Goal: Task Accomplishment & Management: Manage account settings

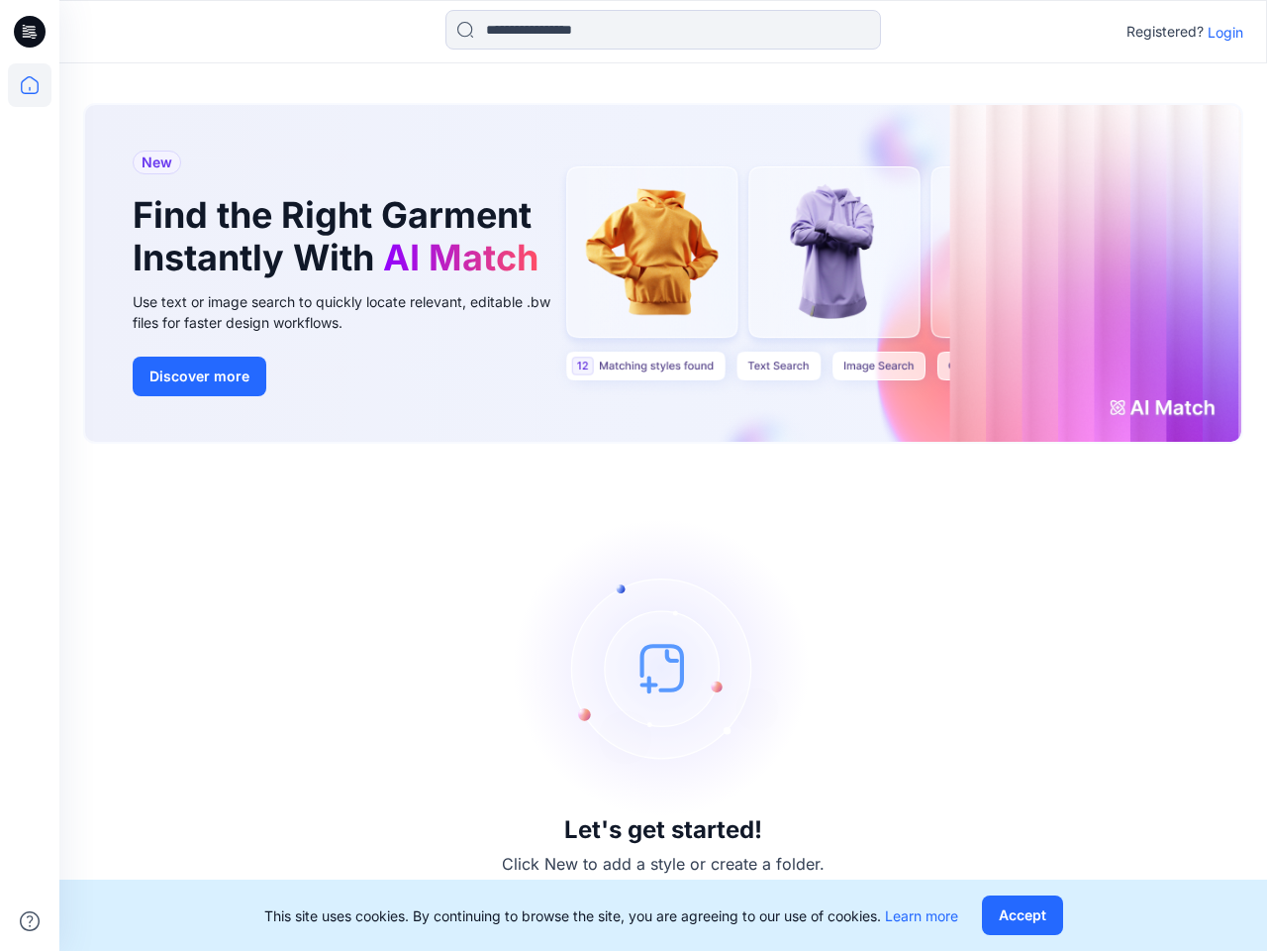
click at [634, 475] on div "Let's get started! Click New to add a style or create a folder." at bounding box center [663, 696] width 1160 height 459
click at [31, 32] on icon at bounding box center [33, 32] width 8 height 1
click at [30, 85] on icon at bounding box center [30, 85] width 44 height 44
click at [30, 921] on icon at bounding box center [30, 921] width 20 height 20
click at [663, 30] on input at bounding box center [664, 30] width 436 height 40
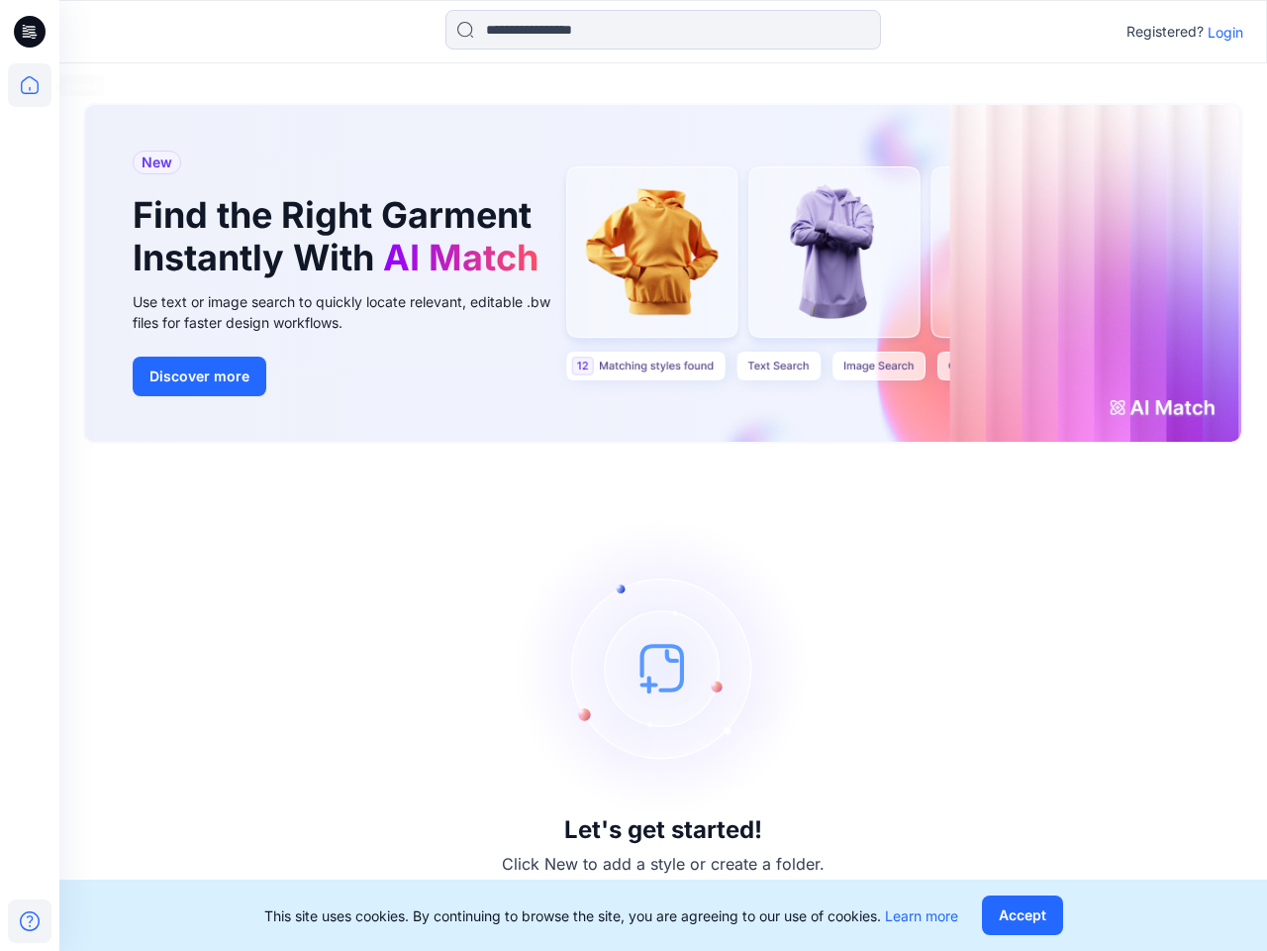
click at [1226, 32] on p "Login" at bounding box center [1226, 32] width 36 height 21
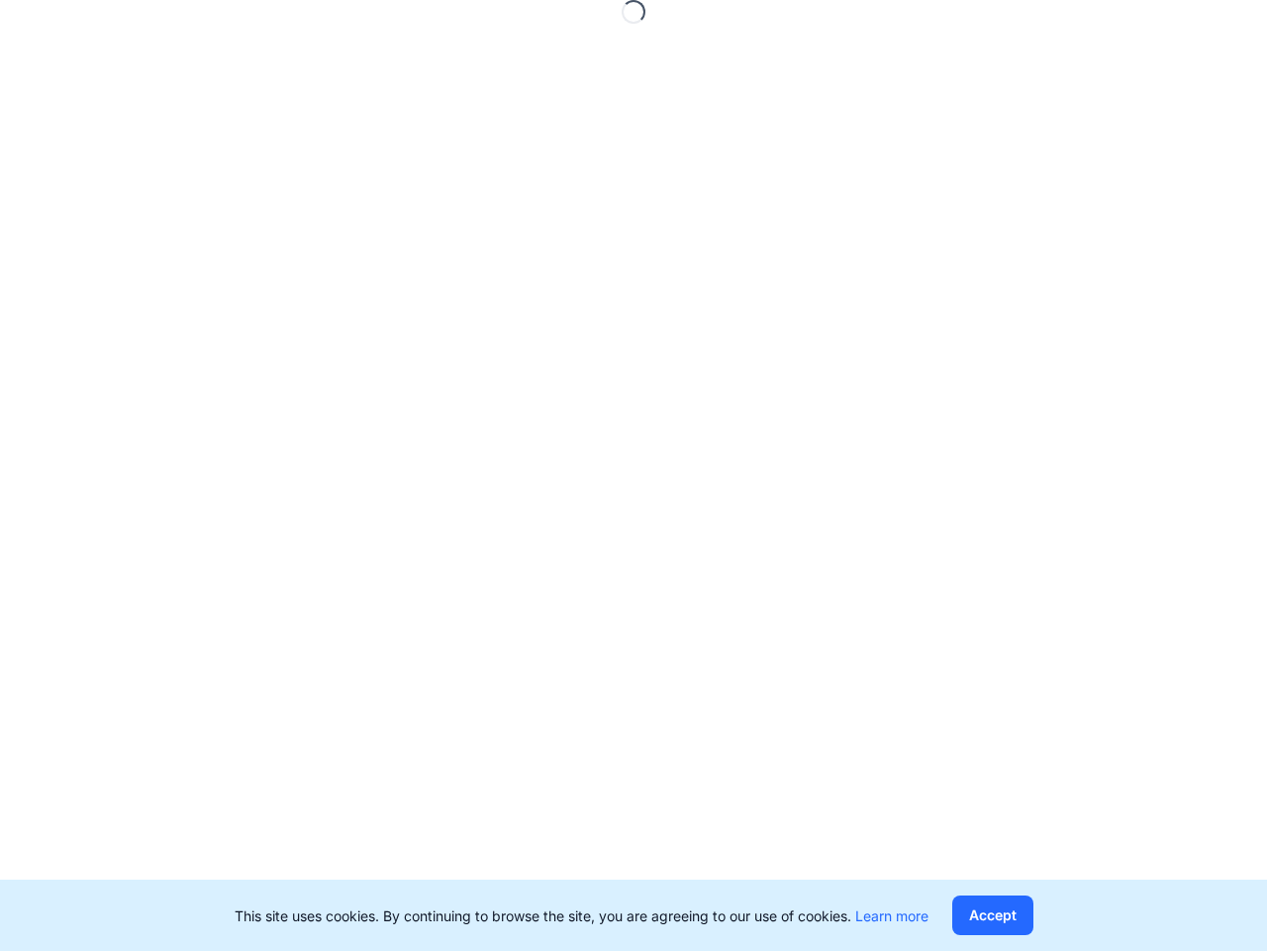
click at [1022, 915] on button "Accept" at bounding box center [993, 915] width 81 height 40
